Goal: Task Accomplishment & Management: Manage account settings

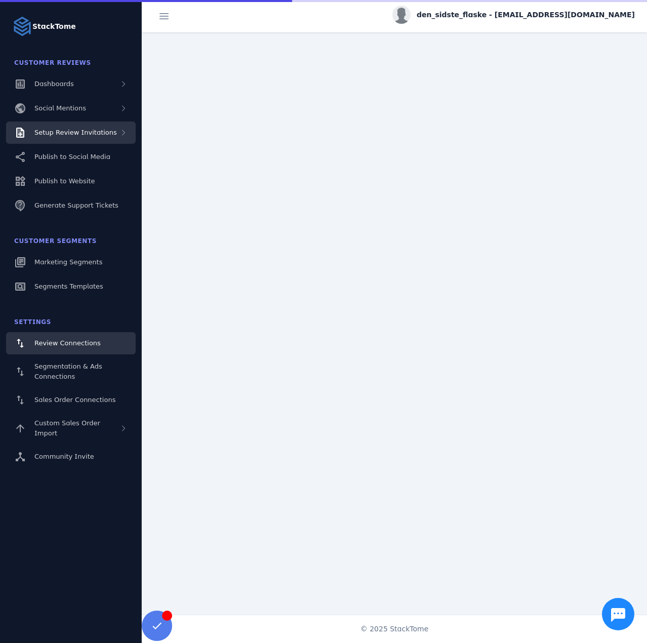
click at [83, 137] on div "Setup Review Invitations" at bounding box center [75, 133] width 83 height 10
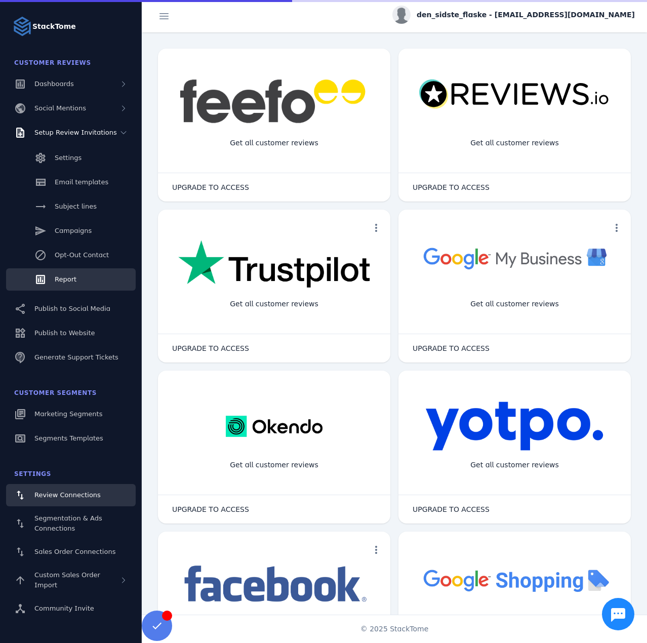
click at [79, 272] on link "Report" at bounding box center [71, 279] width 130 height 22
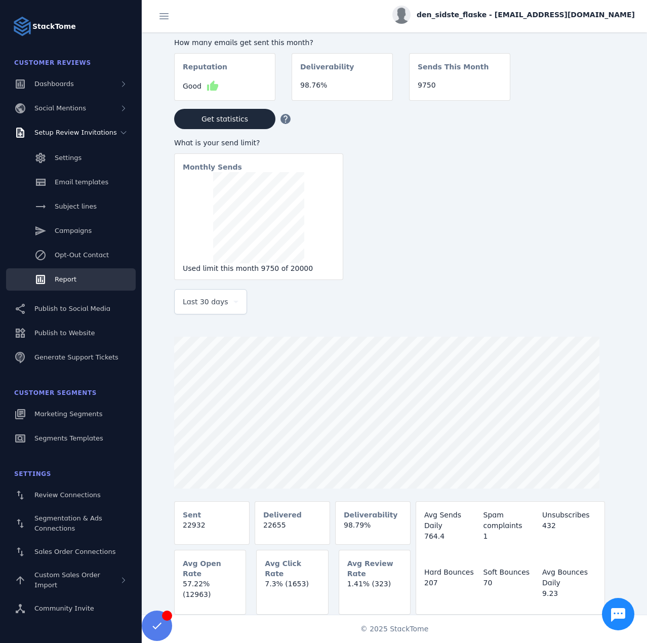
click at [227, 302] on div "Last 30 days" at bounding box center [206, 302] width 47 height 12
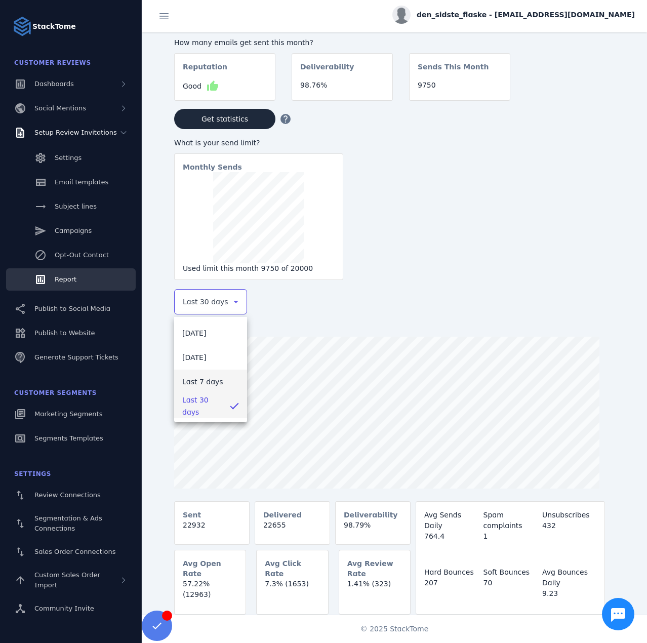
click at [206, 381] on span "Last 7 days" at bounding box center [202, 382] width 41 height 12
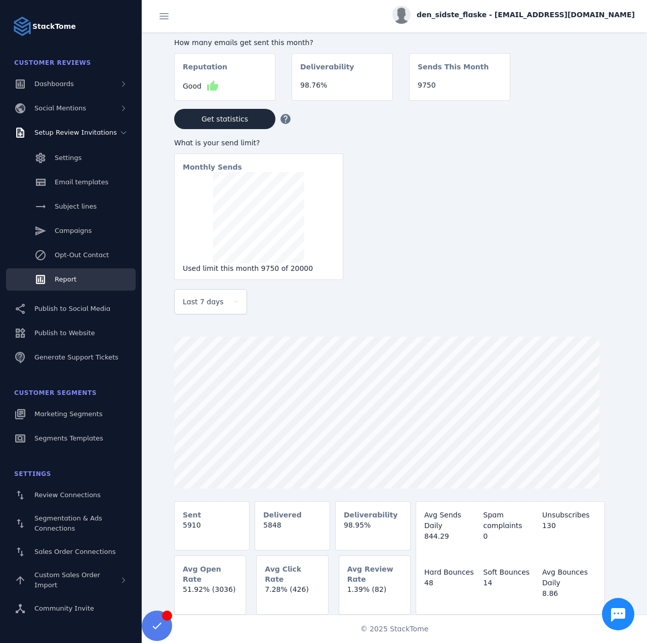
drag, startPoint x: 554, startPoint y: 17, endPoint x: 554, endPoint y: 27, distance: 9.6
click at [554, 17] on span "den_sidste_flaske - cs_densidsteflaske@stacktome.com" at bounding box center [526, 15] width 218 height 11
click at [599, 99] on span "Sign out" at bounding box center [603, 98] width 29 height 12
